Goal: Transaction & Acquisition: Book appointment/travel/reservation

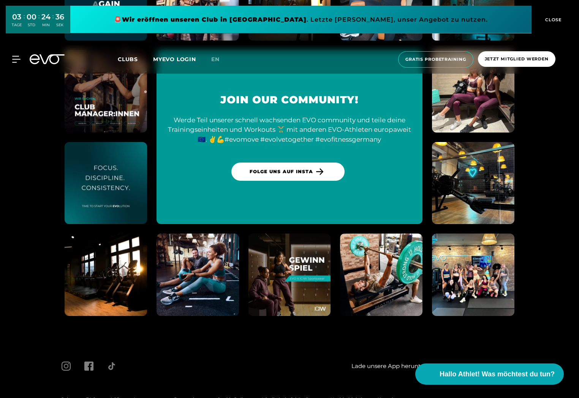
scroll to position [2959, 0]
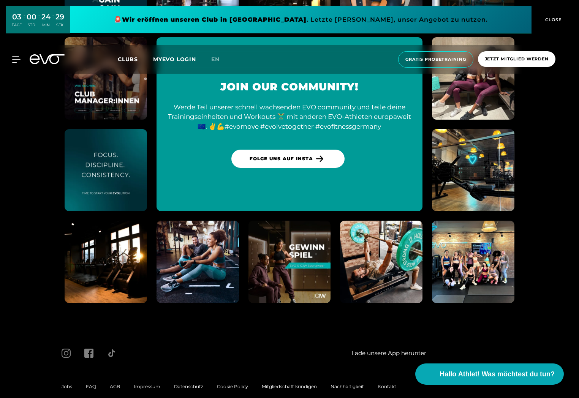
click at [151, 384] on span "Impressum" at bounding box center [147, 387] width 27 height 6
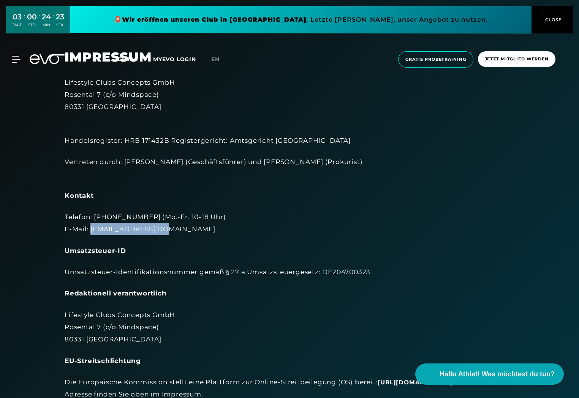
drag, startPoint x: 162, startPoint y: 229, endPoint x: 90, endPoint y: 228, distance: 71.5
click at [90, 228] on div "Telefon: [PHONE_NUMBER] (Mo.-Fr. 10-18 Uhr) E-Mail: [EMAIL_ADDRESS][DOMAIN_NAME]" at bounding box center [290, 223] width 450 height 25
copy div "[EMAIL_ADDRESS][DOMAIN_NAME]"
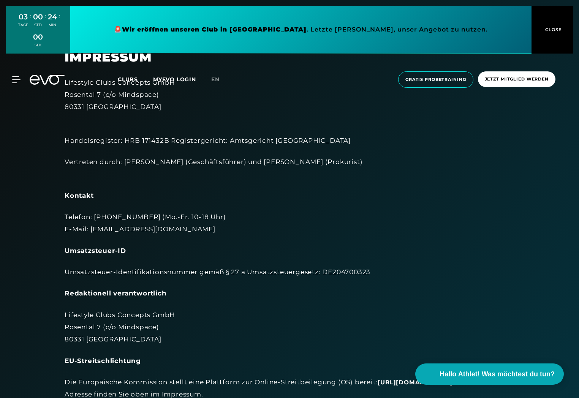
click at [177, 293] on div "Redaktionell verantwortlich" at bounding box center [290, 293] width 450 height 12
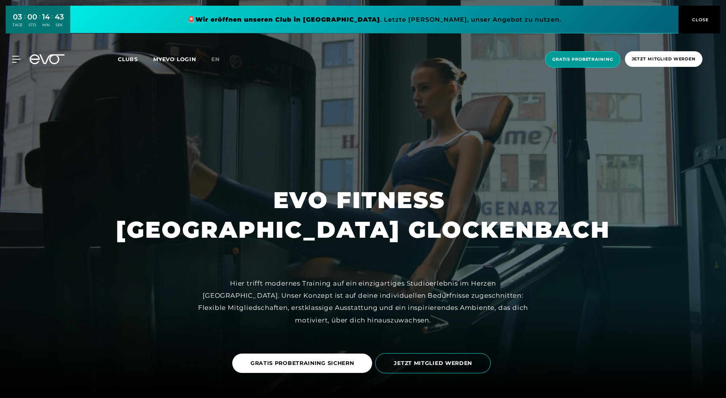
click at [566, 56] on span "Gratis Probetraining" at bounding box center [582, 59] width 61 height 6
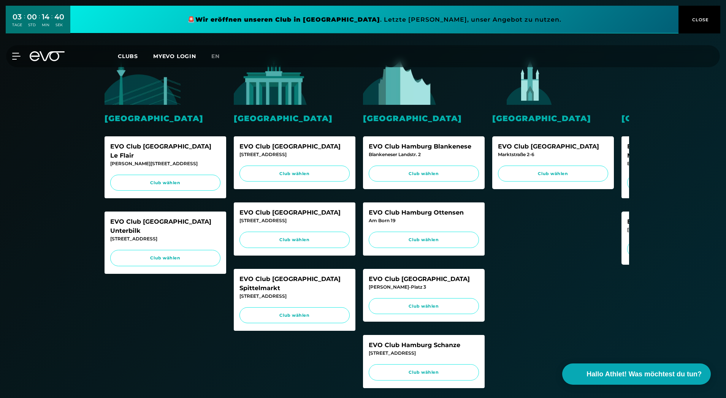
scroll to position [190, 0]
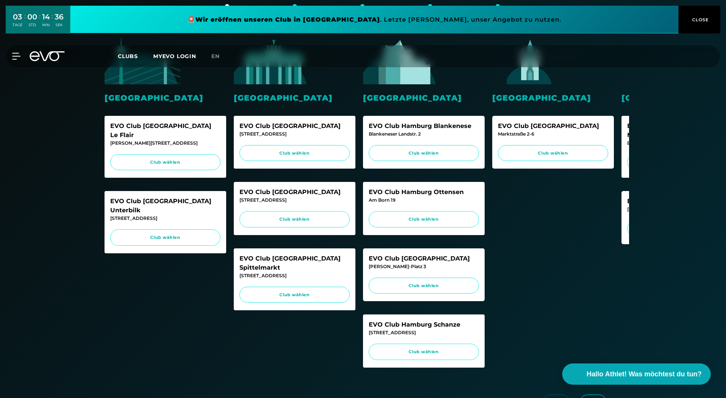
click at [575, 243] on div "Wiesbaden EVO Club Wiesbaden Marktstraße 2-6 Club wählen" at bounding box center [553, 209] width 122 height 344
click at [625, 120] on div "EVO Club München Maxvorstadt Briennerstr. 55 Club wählen" at bounding box center [682, 147] width 122 height 62
click at [627, 154] on div "EVO Club München Maxvorstadt Briennerstr. 55 Club wählen" at bounding box center [682, 147] width 122 height 62
click at [627, 154] on span "Club wählen" at bounding box center [682, 162] width 110 height 16
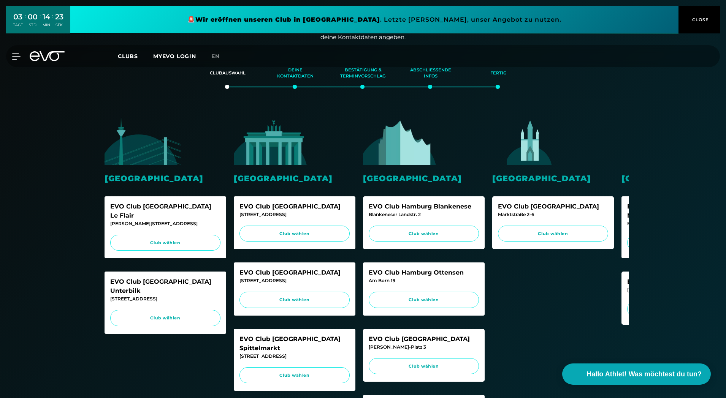
scroll to position [114, 0]
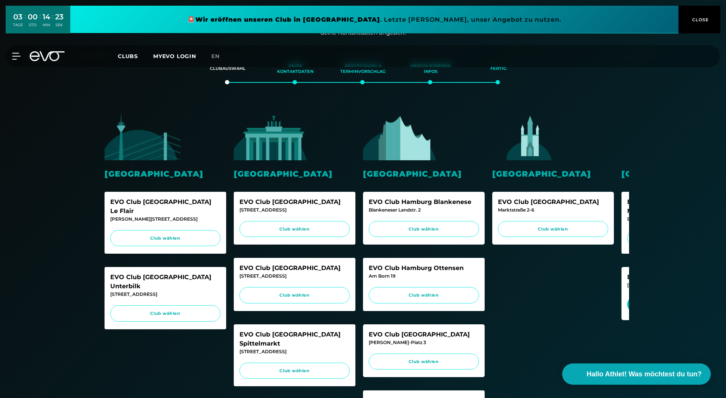
click at [629, 296] on span "Club wählen" at bounding box center [682, 304] width 110 height 16
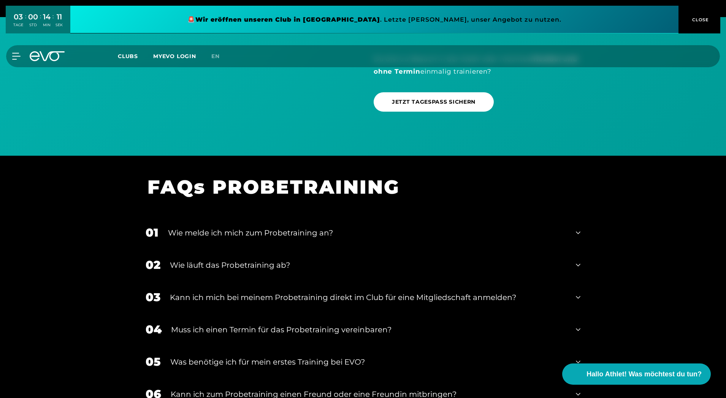
scroll to position [836, 0]
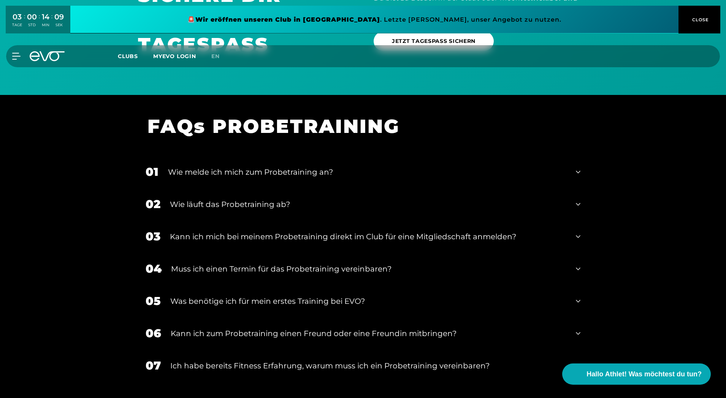
click at [221, 174] on div "Wie melde ich mich zum Probetraining an?" at bounding box center [367, 171] width 398 height 11
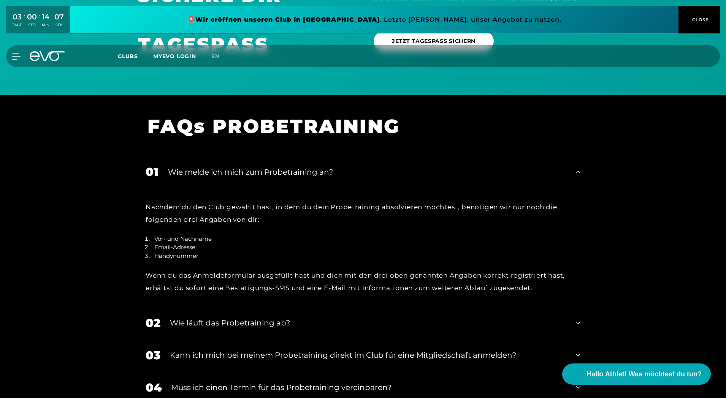
click at [221, 174] on div "Wie melde ich mich zum Probetraining an?" at bounding box center [367, 171] width 398 height 11
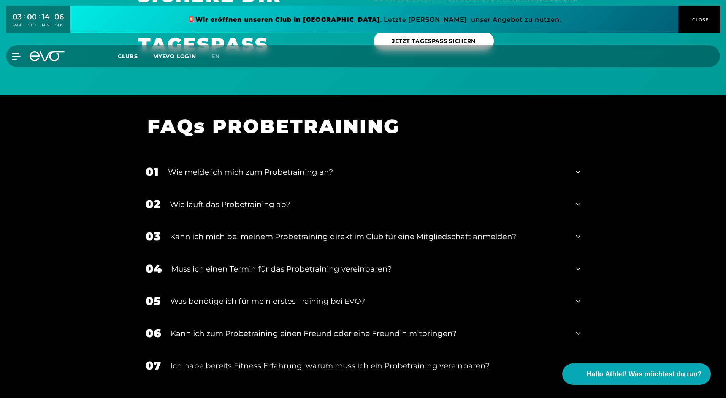
click at [214, 200] on div "Wie läuft das Probetraining ab?" at bounding box center [368, 204] width 396 height 11
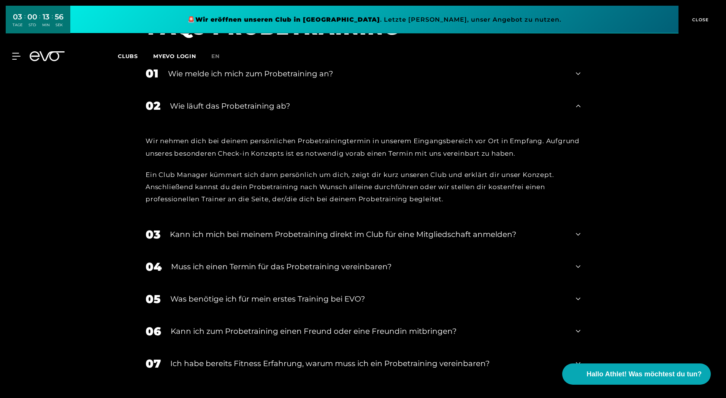
scroll to position [950, 0]
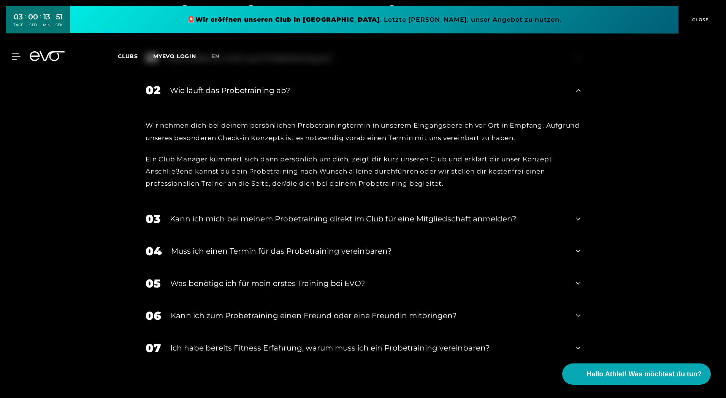
click at [295, 275] on div "05 Was benötige ich für mein erstes Training bei EVO?" at bounding box center [363, 284] width 450 height 32
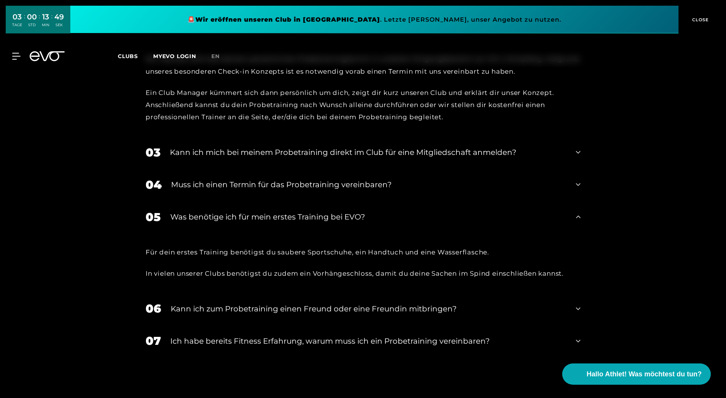
scroll to position [1026, 0]
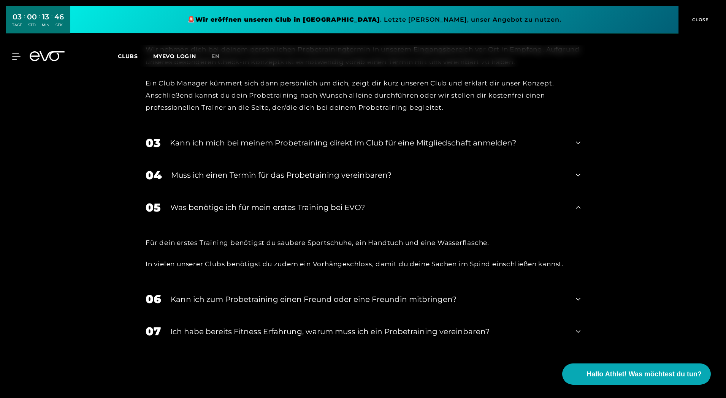
click at [258, 298] on div "Kann ich zum Probetraining einen Freund oder eine Freundin mitbringen?" at bounding box center [369, 299] width 396 height 11
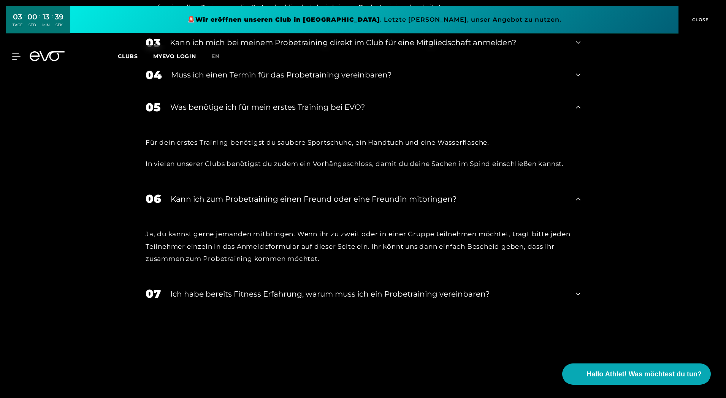
scroll to position [1140, 0]
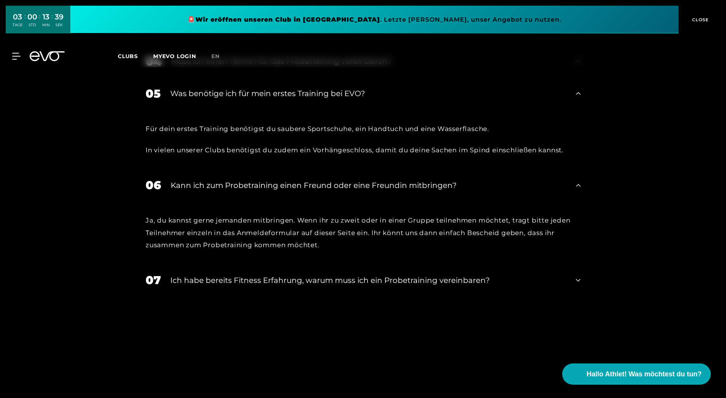
click at [268, 280] on div "Ich habe bereits Fitness Erfahrung, warum muss ich ein Probetraining vereinbare…" at bounding box center [368, 280] width 396 height 11
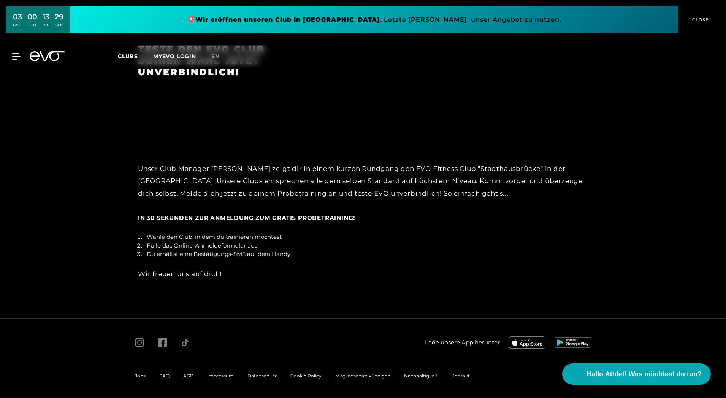
scroll to position [1606, 0]
